Goal: Task Accomplishment & Management: Manage account settings

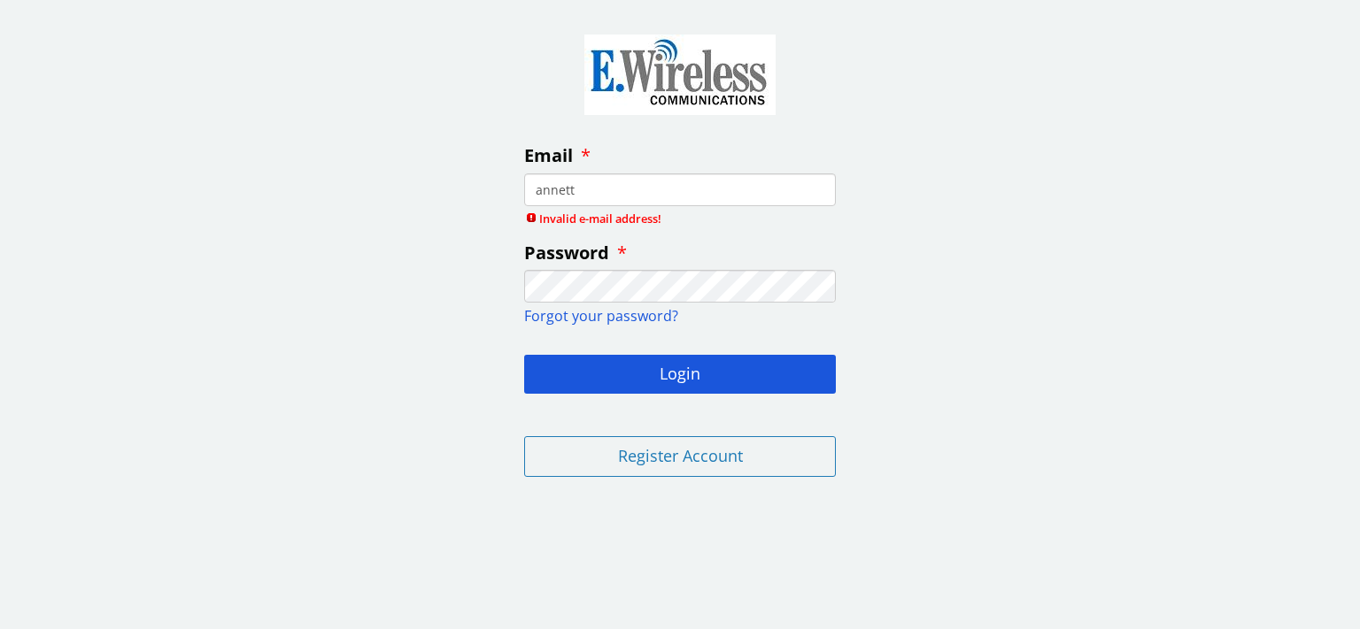
type input "[PERSON_NAME]"
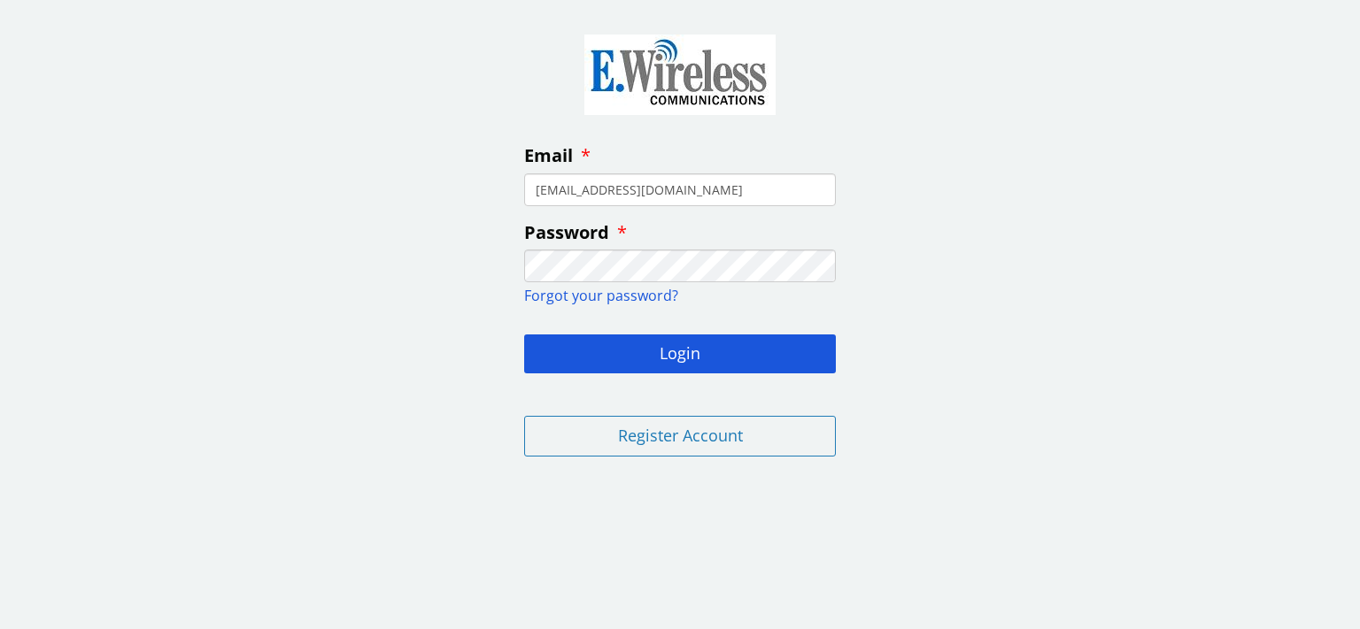
click at [542, 191] on input "[EMAIL_ADDRESS][DOMAIN_NAME]" at bounding box center [680, 190] width 312 height 33
type input "[EMAIL_ADDRESS][DOMAIN_NAME]"
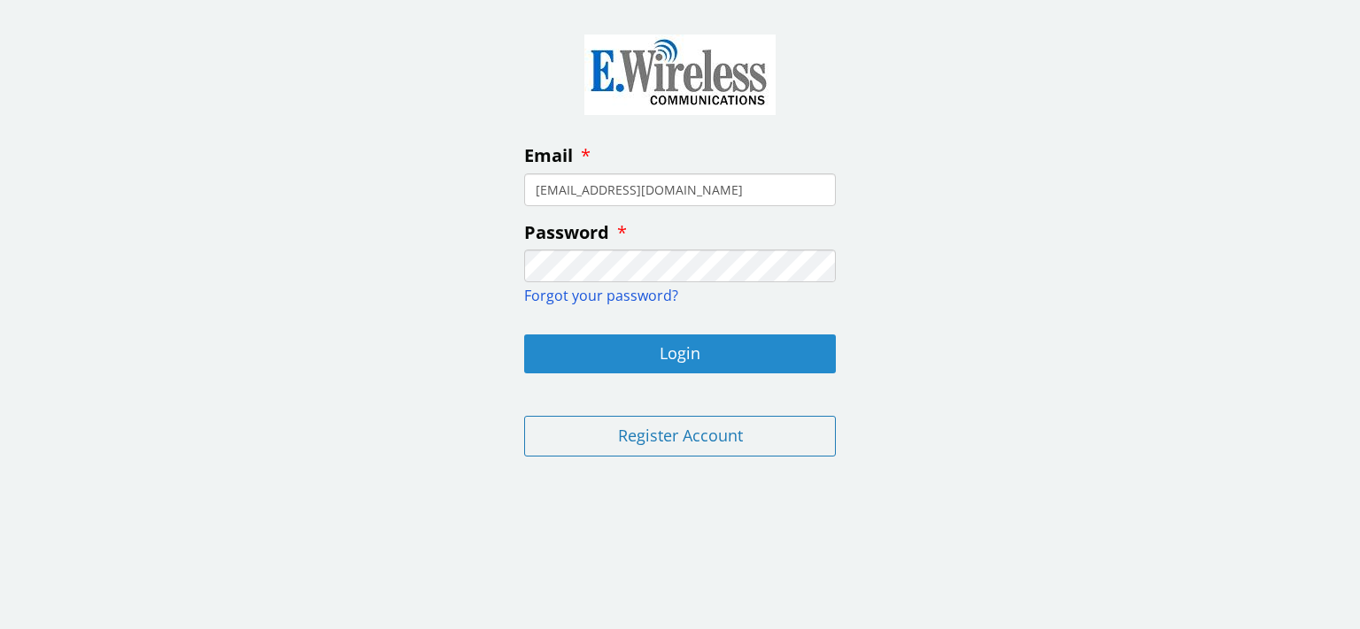
click at [594, 352] on button "Login" at bounding box center [680, 354] width 312 height 39
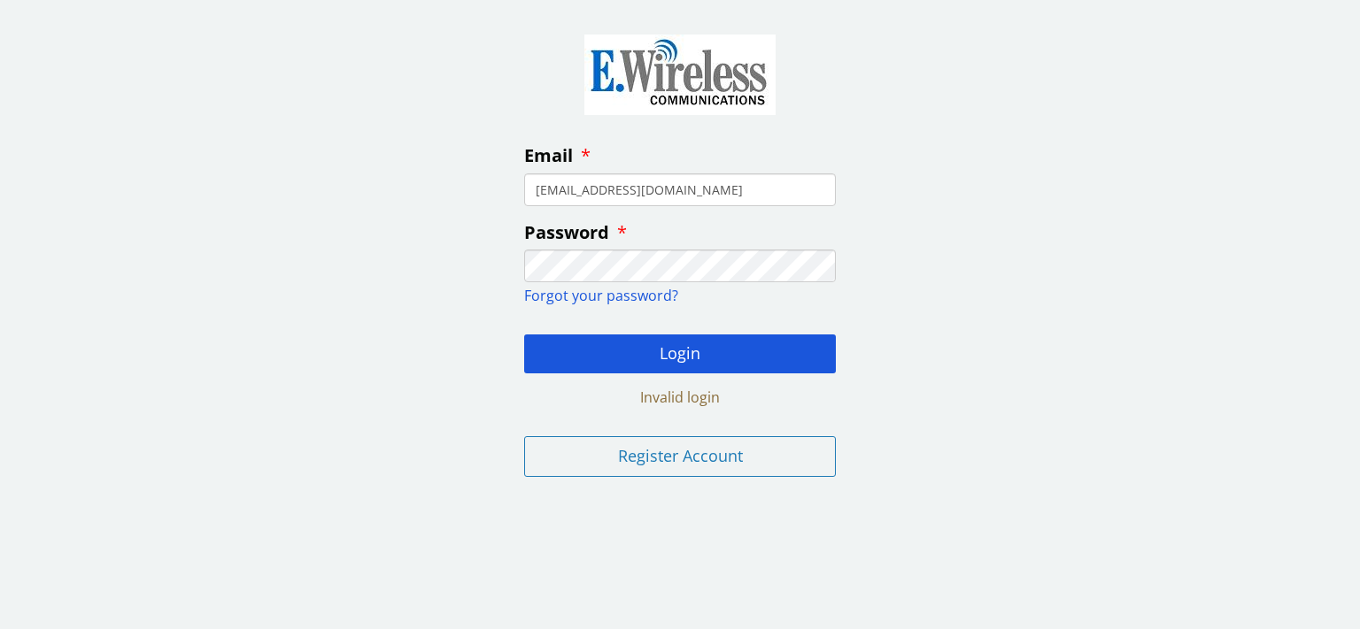
click at [506, 266] on div "Email [EMAIL_ADDRESS][DOMAIN_NAME] Password Forgot your password? Login Invalid…" at bounding box center [680, 252] width 1360 height 478
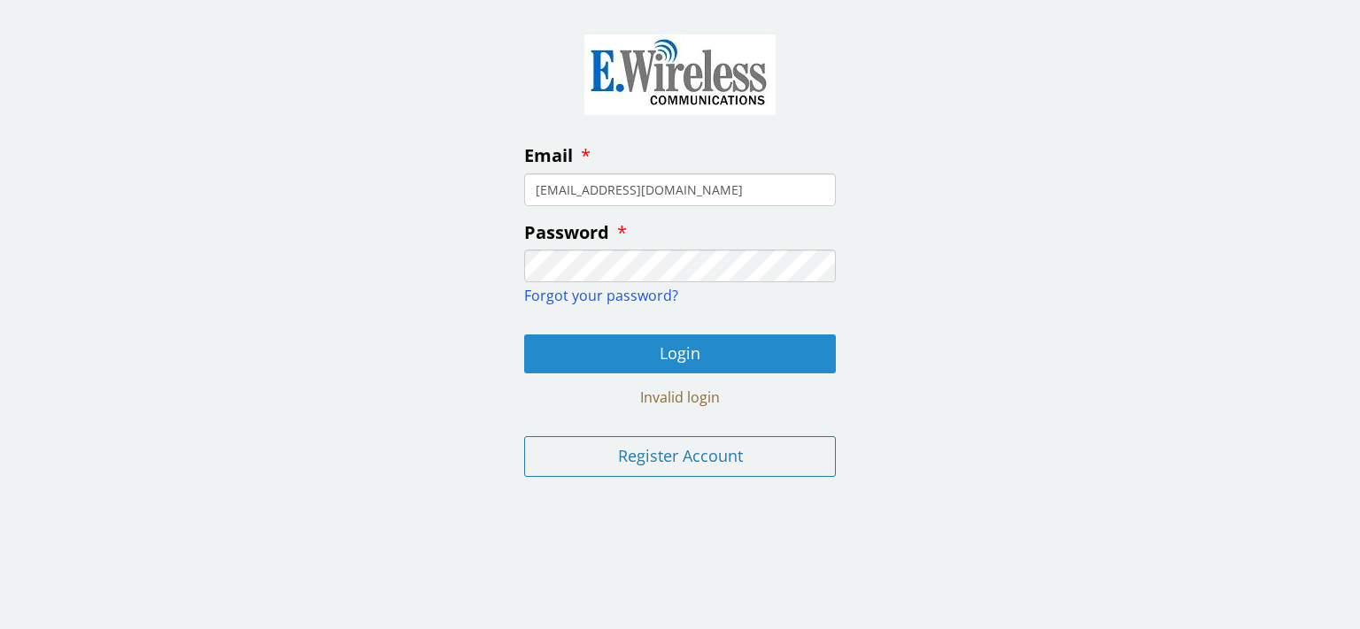
click at [559, 346] on button "Login" at bounding box center [680, 354] width 312 height 39
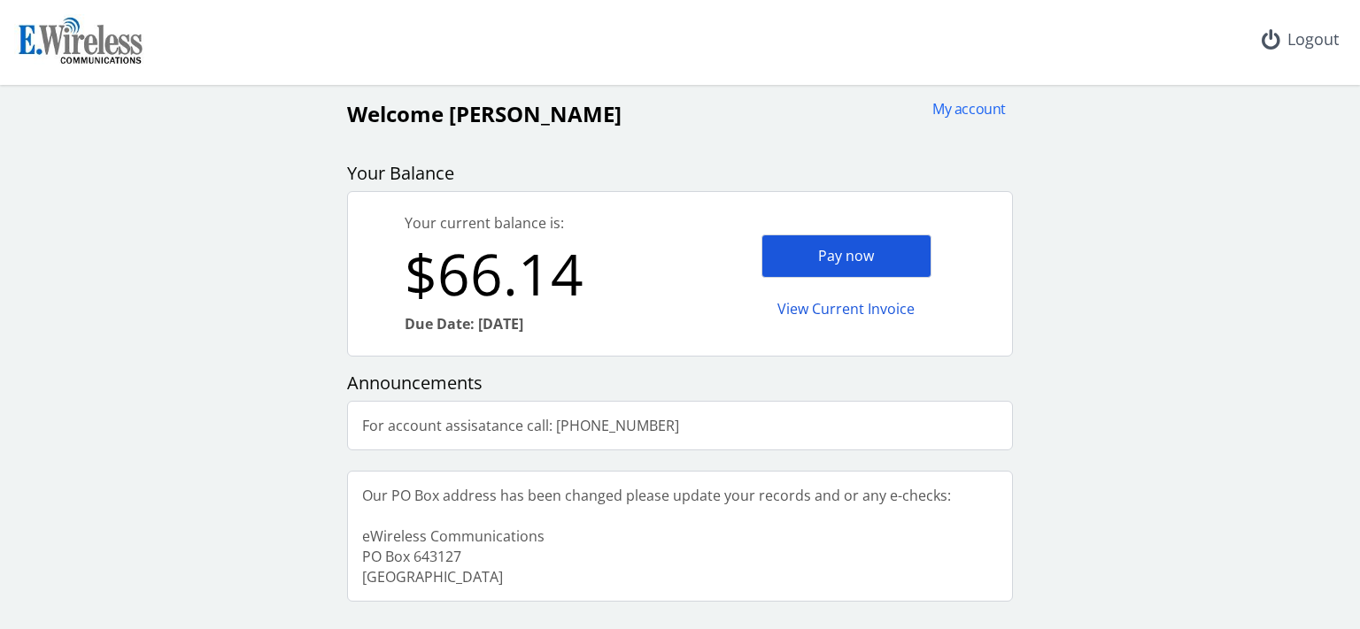
click at [871, 248] on div "Pay now" at bounding box center [846, 256] width 170 height 43
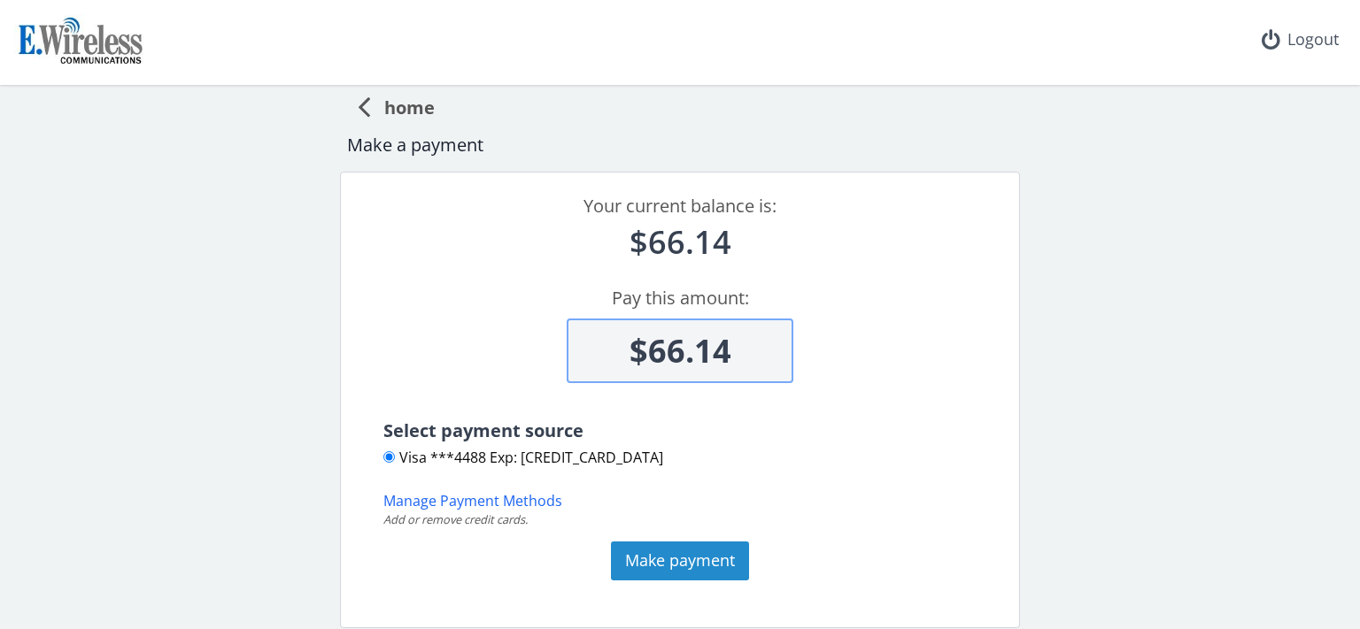
click at [679, 552] on button "Make payment" at bounding box center [680, 561] width 138 height 39
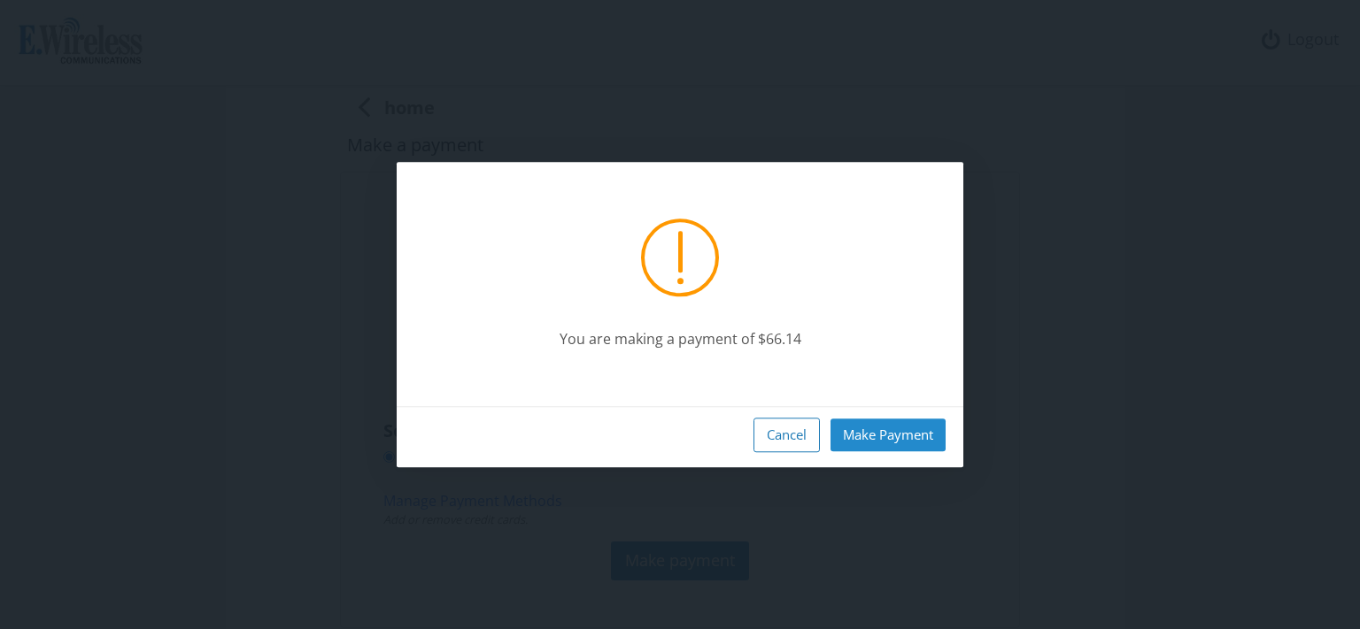
click at [866, 428] on button "Make Payment" at bounding box center [887, 435] width 115 height 33
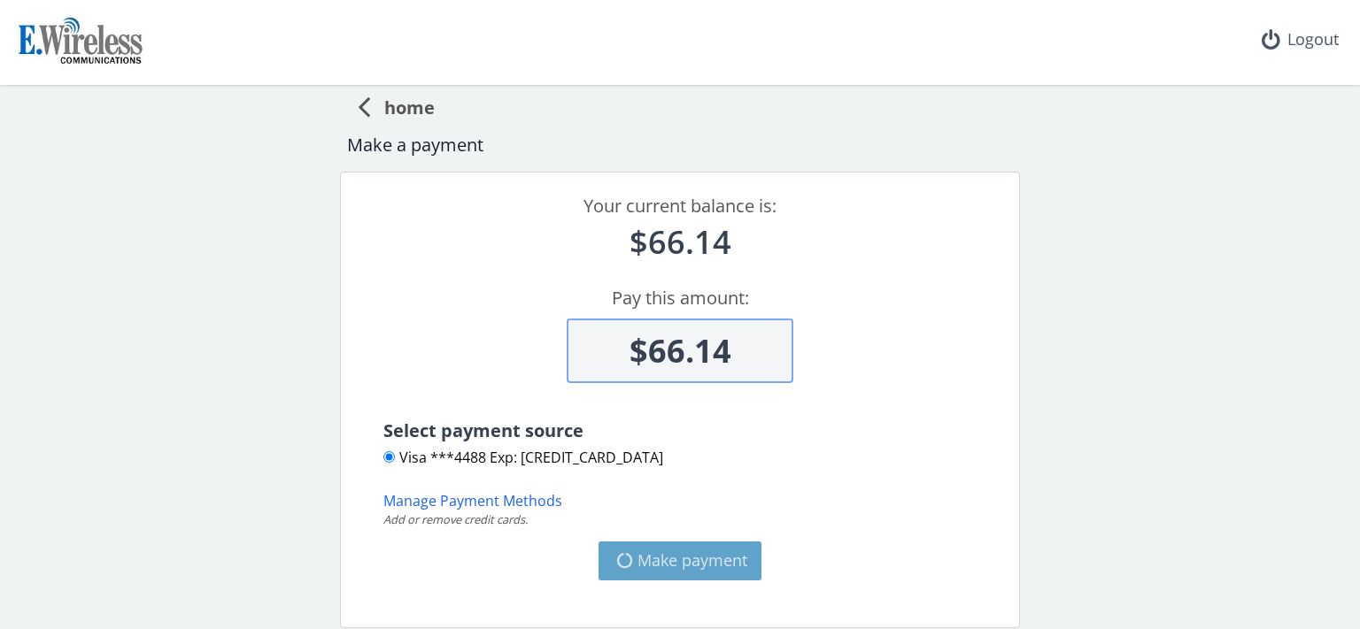
type input "$0"
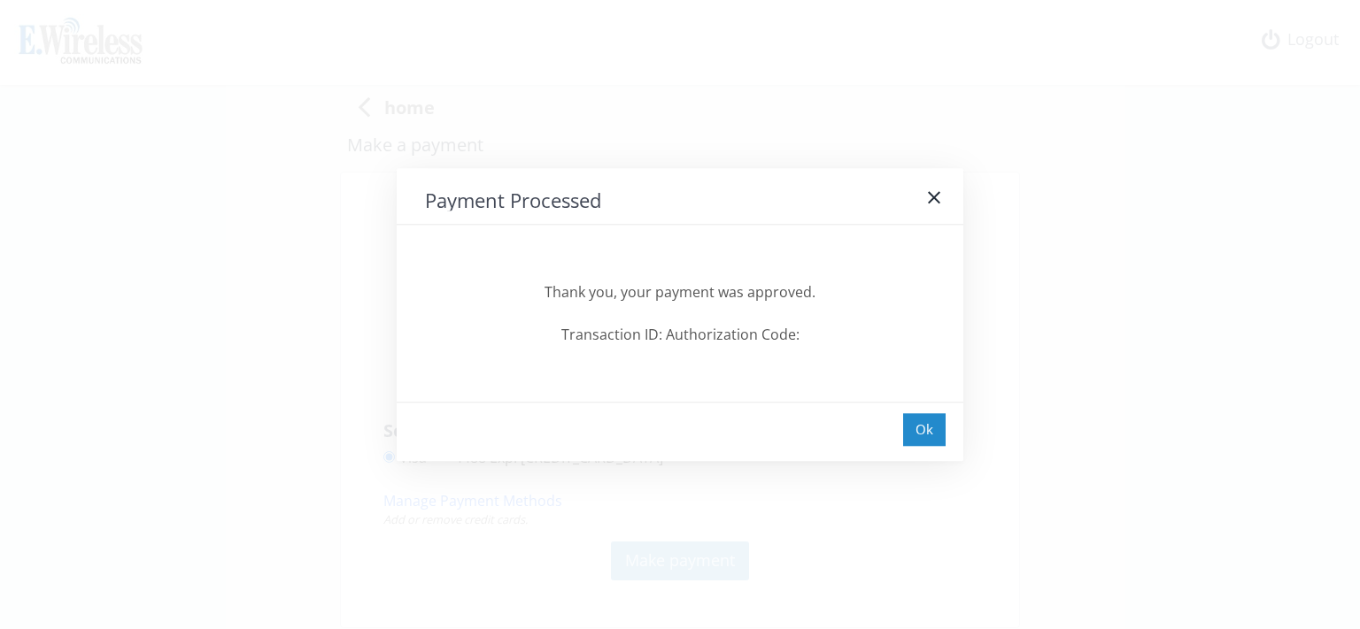
click at [929, 423] on div "Ok" at bounding box center [924, 429] width 42 height 33
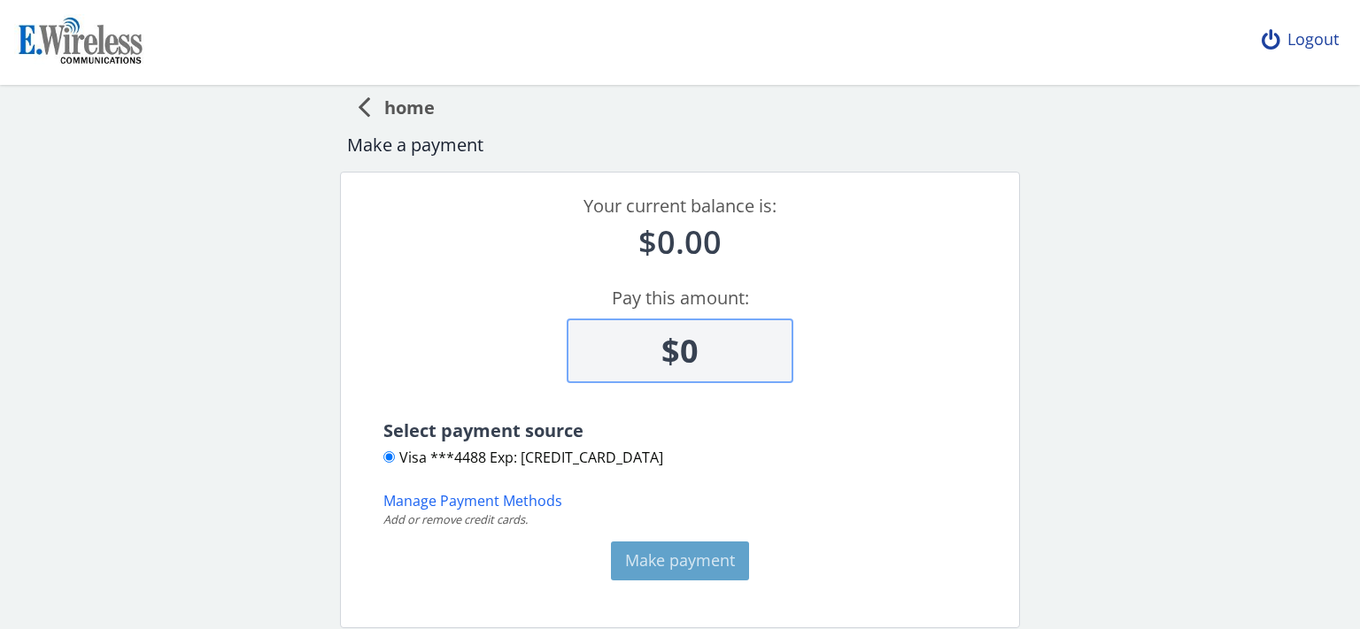
click at [1303, 38] on div "Logout" at bounding box center [1299, 40] width 105 height 80
